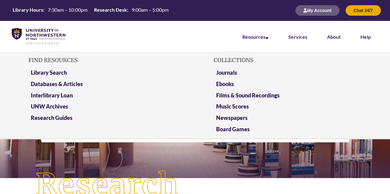
scroll to position [3, 3]
click at [71, 84] on link "Databases & Articles" at bounding box center [57, 85] width 52 height 8
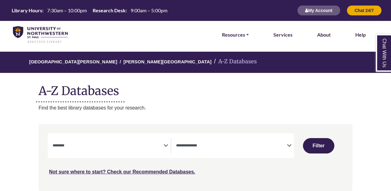
select select "Database Subject Filter"
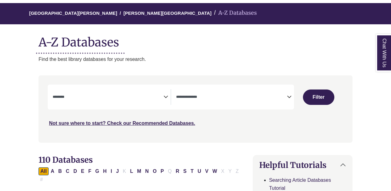
scroll to position [49, 0]
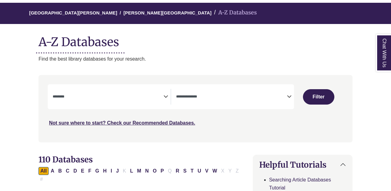
click at [290, 97] on icon "Search filters" at bounding box center [289, 95] width 5 height 9
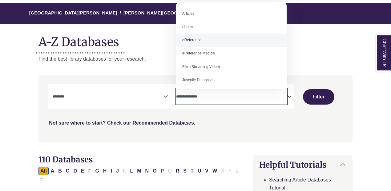
select select "*****"
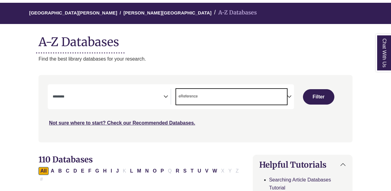
scroll to position [12, 0]
click at [311, 99] on button "Filter" at bounding box center [318, 96] width 31 height 15
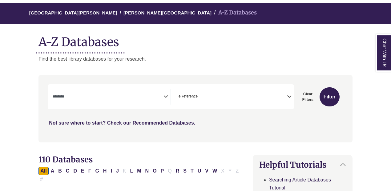
select select "Database Subject Filter"
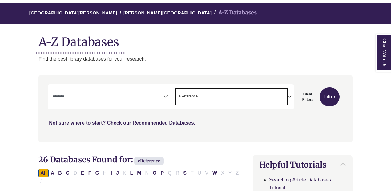
click at [287, 97] on span "× eReference" at bounding box center [231, 97] width 111 height 16
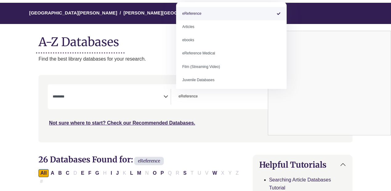
drag, startPoint x: 287, startPoint y: 97, endPoint x: 267, endPoint y: 98, distance: 19.1
click at [267, 98] on div "Chat With Us" at bounding box center [195, 95] width 391 height 191
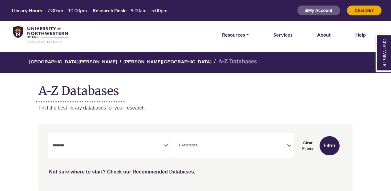
scroll to position [57, 0]
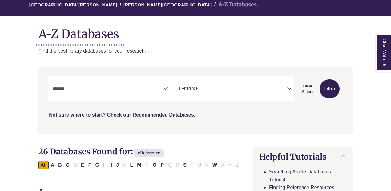
click at [98, 88] on textarea "Search" at bounding box center [108, 89] width 111 height 5
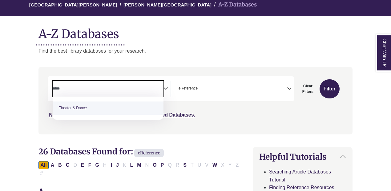
type textarea "*****"
select select "******"
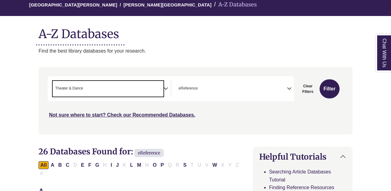
scroll to position [261, 0]
click at [333, 90] on button "Filter" at bounding box center [330, 89] width 20 height 19
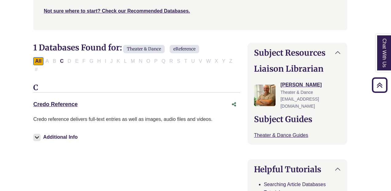
scroll to position [161, 5]
click at [55, 100] on div "Credo Reference This link opens in a new window" at bounding box center [130, 104] width 195 height 9
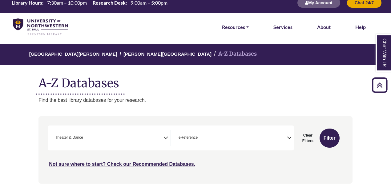
scroll to position [0, 0]
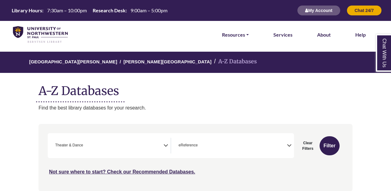
click at [164, 145] on icon "Search filters" at bounding box center [166, 144] width 5 height 9
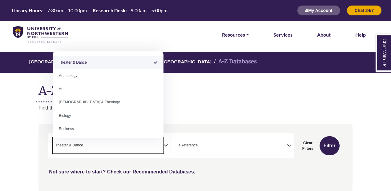
select select "Database Subject Filter"
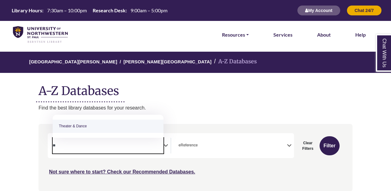
type textarea "*"
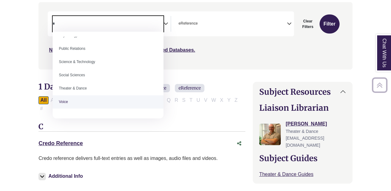
scroll to position [124, 0]
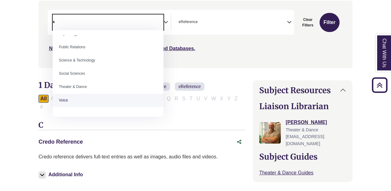
type textarea "*"
click at [70, 139] on link "Credo Reference This link opens in a new window" at bounding box center [61, 142] width 44 height 6
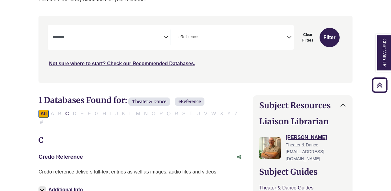
scroll to position [108, 0]
click at [160, 112] on div "All A B C D E F G H I J K L M N O P Q R S T U V W X Y Z #" at bounding box center [140, 118] width 202 height 14
click at [159, 113] on div "All A B C D E F G H I J K L M N O P Q R S T U V W X Y Z #" at bounding box center [140, 118] width 202 height 14
click at [331, 35] on button "Filter" at bounding box center [330, 37] width 20 height 19
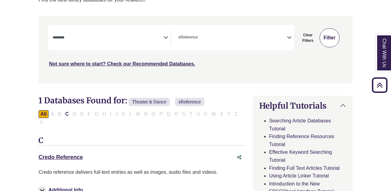
select select "Database Subject Filter"
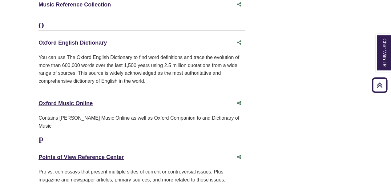
scroll to position [1199, 0]
click at [89, 154] on link "Points of View Reference Center This link opens in a new window" at bounding box center [81, 157] width 85 height 6
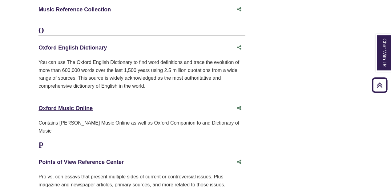
scroll to position [1193, 0]
click at [64, 160] on link "Points of View Reference Center This link opens in a new window" at bounding box center [81, 163] width 85 height 6
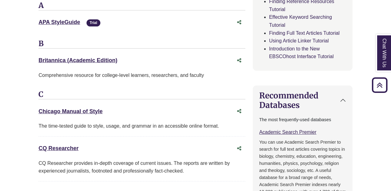
scroll to position [304, 0]
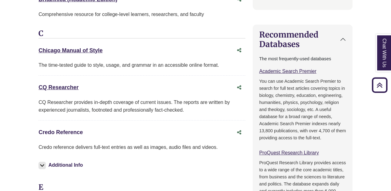
click at [58, 129] on link "Credo Reference This link opens in a new window" at bounding box center [61, 132] width 44 height 6
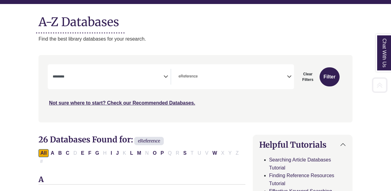
scroll to position [71, 0]
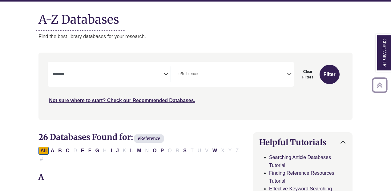
click at [283, 77] on span "× eReference" at bounding box center [231, 75] width 111 height 16
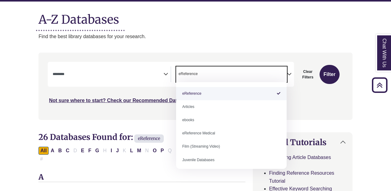
select select "*****"
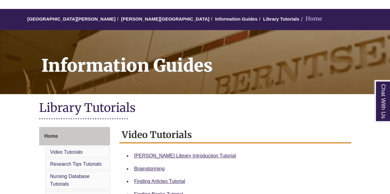
scroll to position [48, 0]
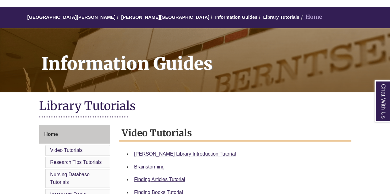
click at [0, 0] on div "Chat With Us" at bounding box center [0, 0] width 0 height 0
click at [184, 154] on link "Berntsen Library Introduction Tutorial" at bounding box center [185, 154] width 102 height 5
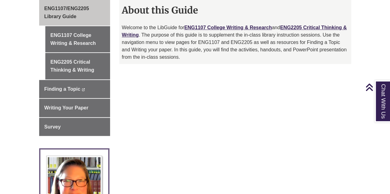
scroll to position [181, 0]
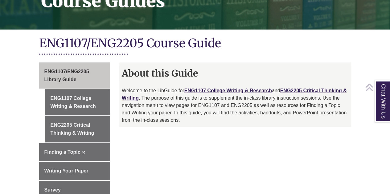
scroll to position [125, 0]
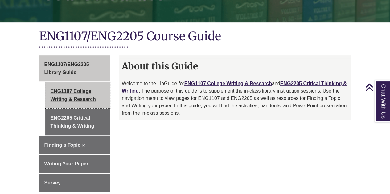
click at [71, 82] on link "ENG1107 College Writing & Research" at bounding box center [77, 95] width 65 height 26
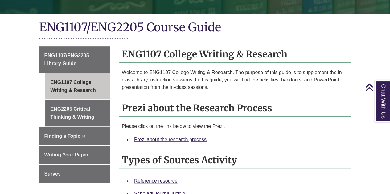
scroll to position [151, 0]
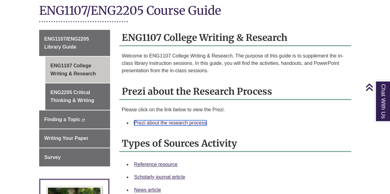
click at [162, 120] on link "Prezi about the research process" at bounding box center [170, 122] width 72 height 5
